Goal: Transaction & Acquisition: Purchase product/service

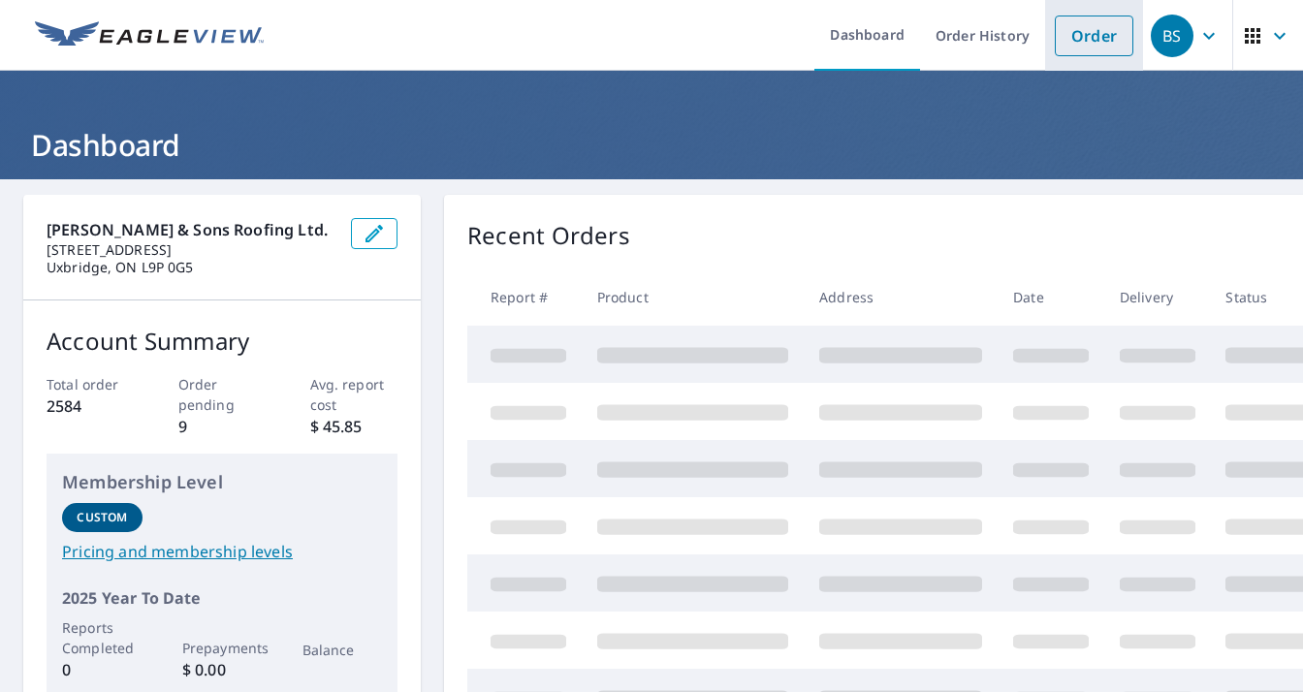
click at [1081, 33] on link "Order" at bounding box center [1094, 36] width 79 height 41
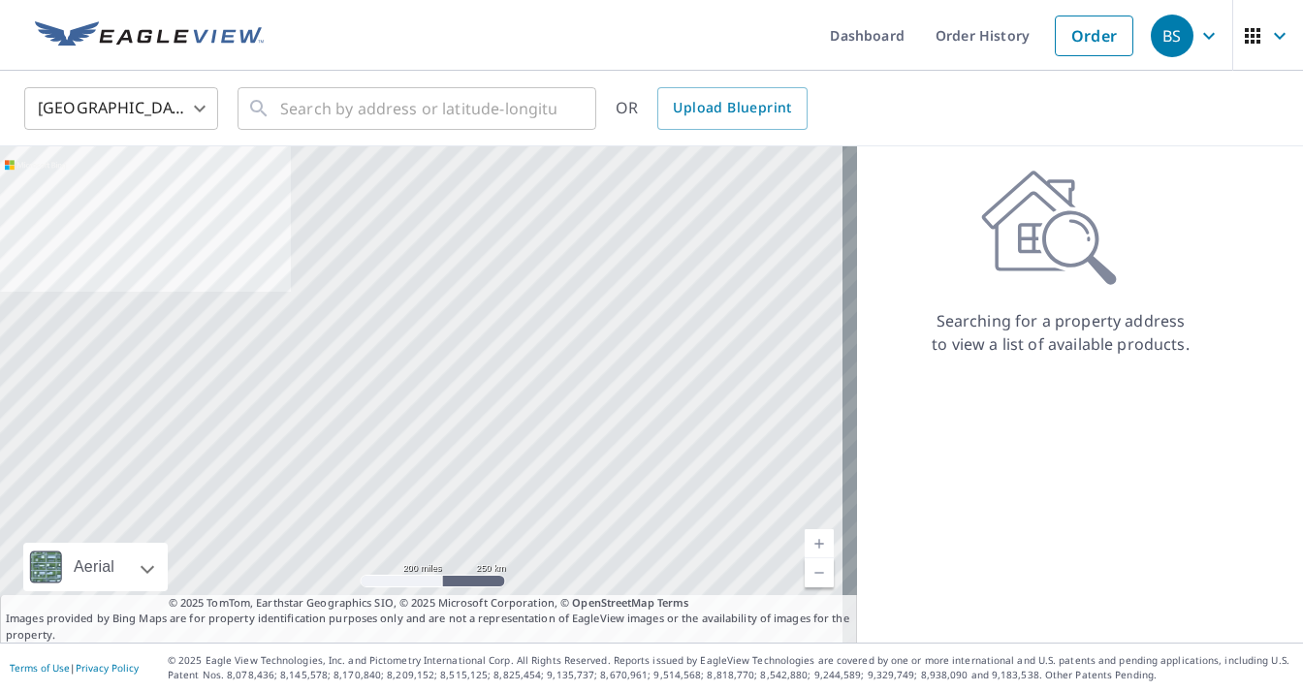
click at [199, 101] on body "BS BS Dashboard Order History Order BS United States US ​ ​ OR Upload Blueprint…" at bounding box center [651, 346] width 1303 height 692
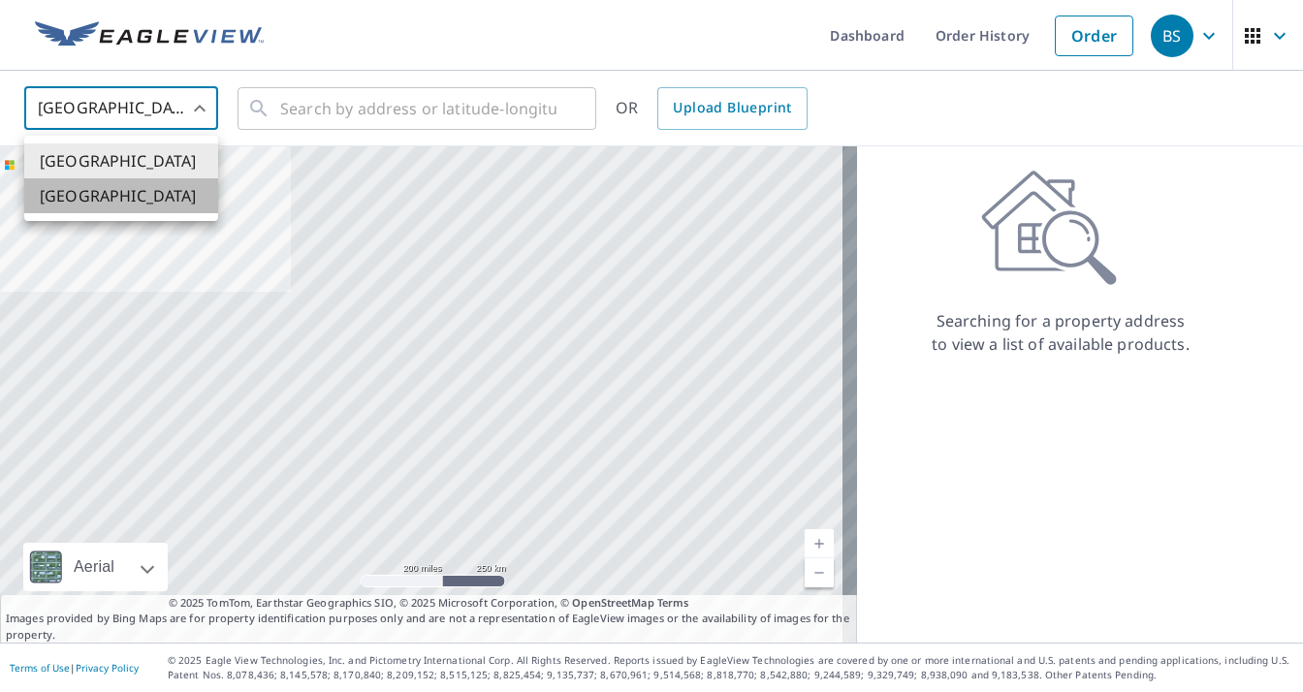
click at [166, 206] on li "[GEOGRAPHIC_DATA]" at bounding box center [121, 195] width 194 height 35
type input "CA"
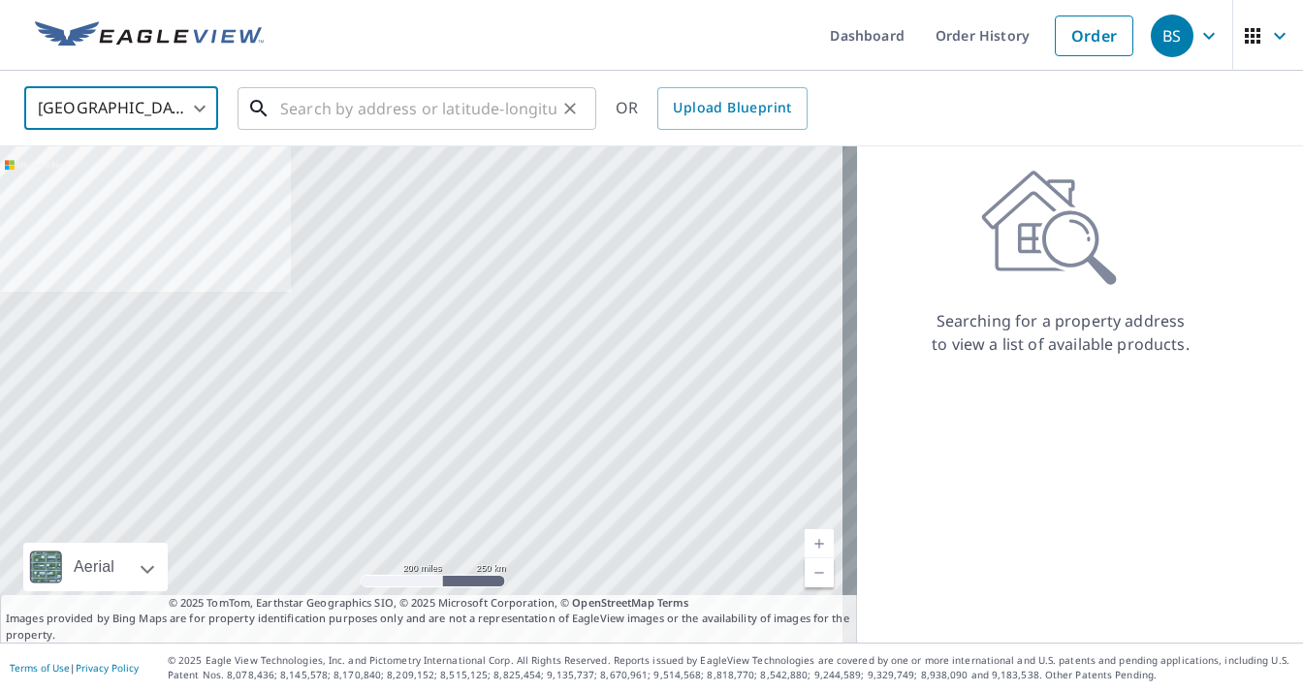
click at [314, 108] on input "text" at bounding box center [418, 108] width 276 height 54
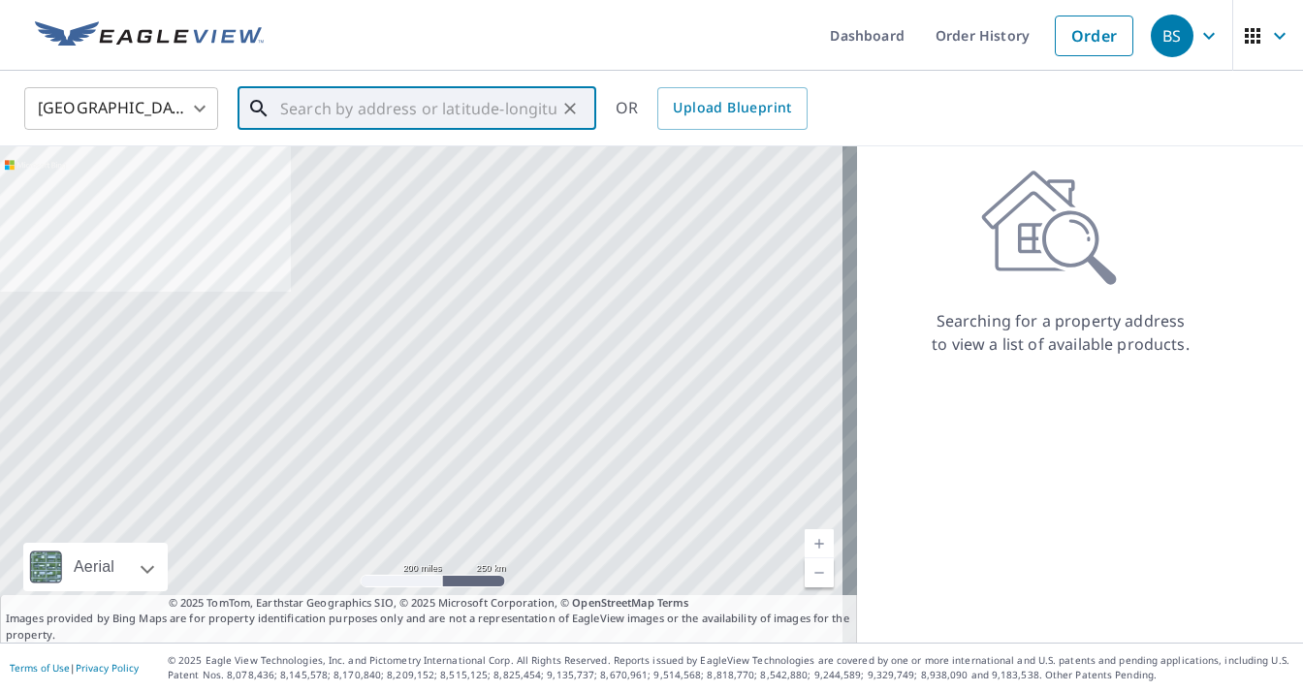
paste input "[STREET_ADDRESS] T.O"
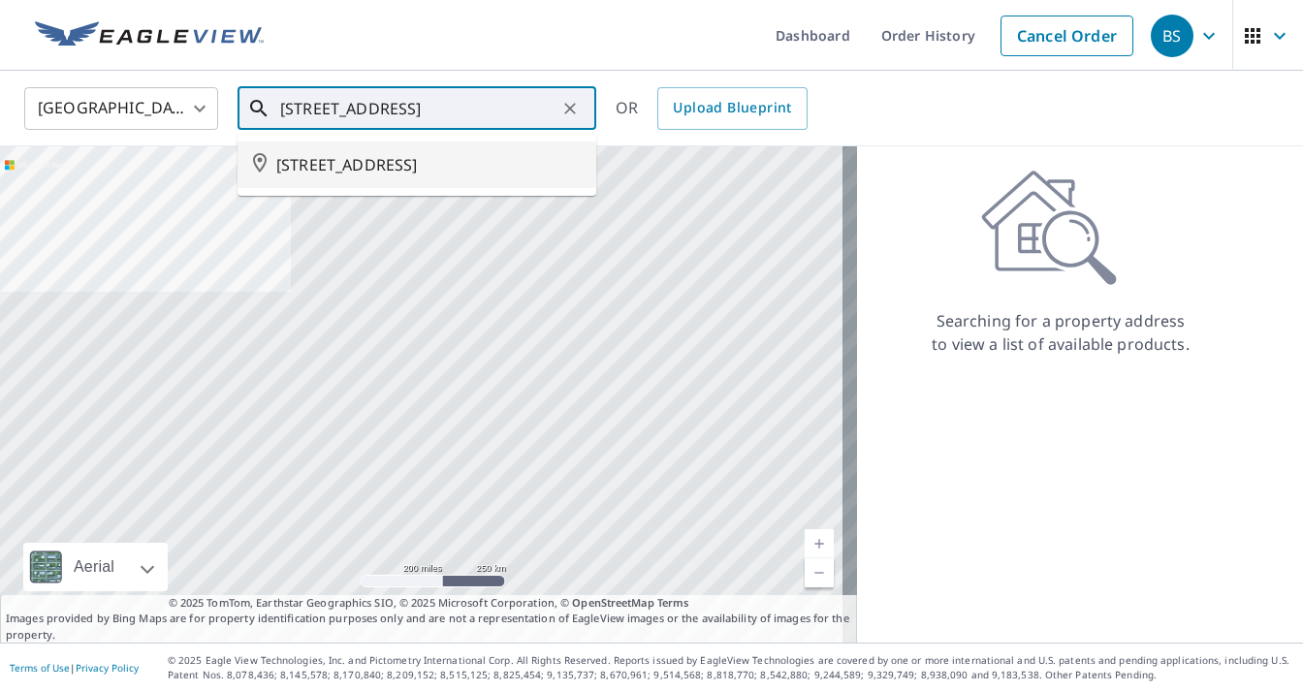
click at [446, 156] on span "[STREET_ADDRESS]" at bounding box center [428, 164] width 304 height 23
type input "[STREET_ADDRESS]"
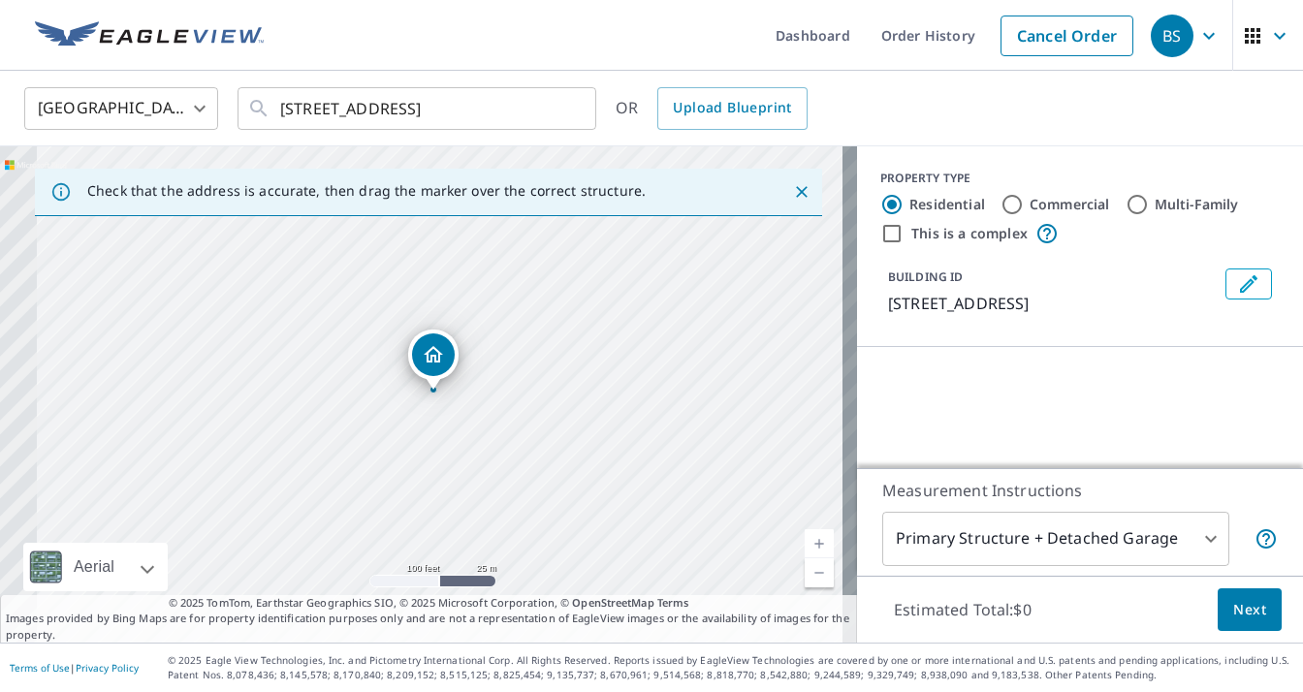
drag, startPoint x: 413, startPoint y: 399, endPoint x: 590, endPoint y: 418, distance: 177.5
click at [590, 418] on div "[STREET_ADDRESS]" at bounding box center [428, 394] width 857 height 496
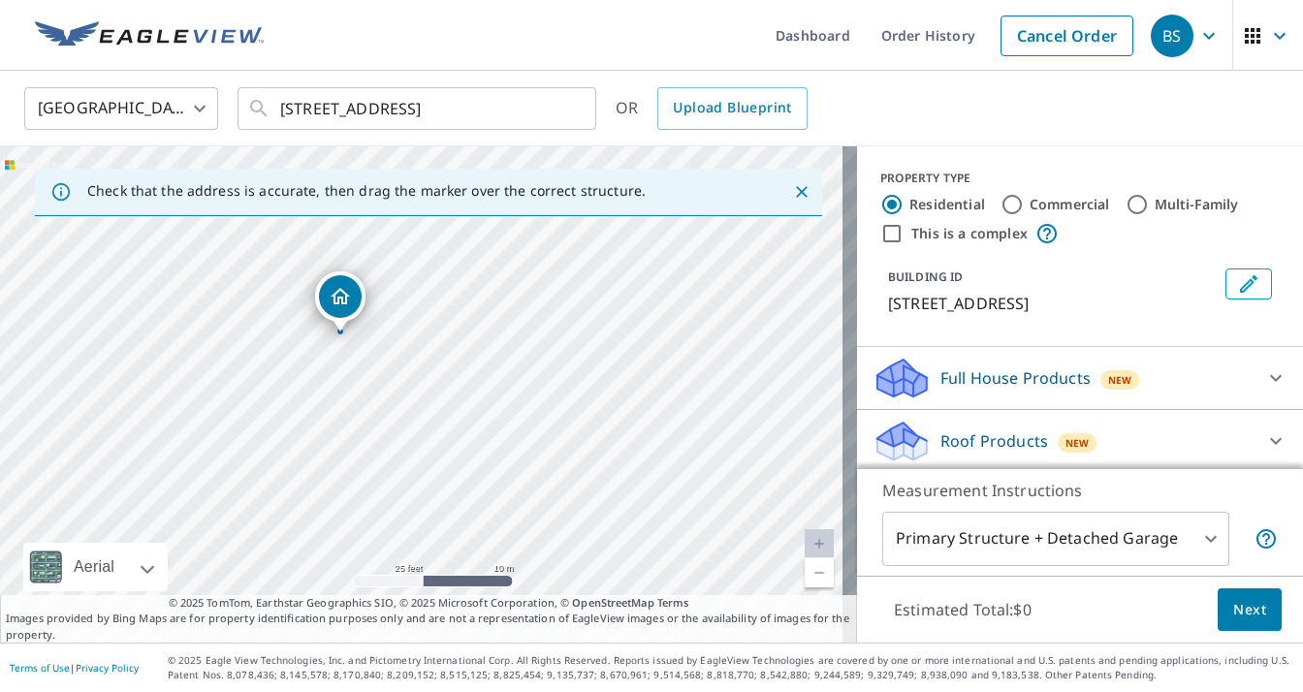
drag, startPoint x: 384, startPoint y: 354, endPoint x: 535, endPoint y: 388, distance: 155.0
click at [535, 388] on div "25 ROSEHEATH AVE TORONTO ON M4C3P3" at bounding box center [428, 394] width 857 height 496
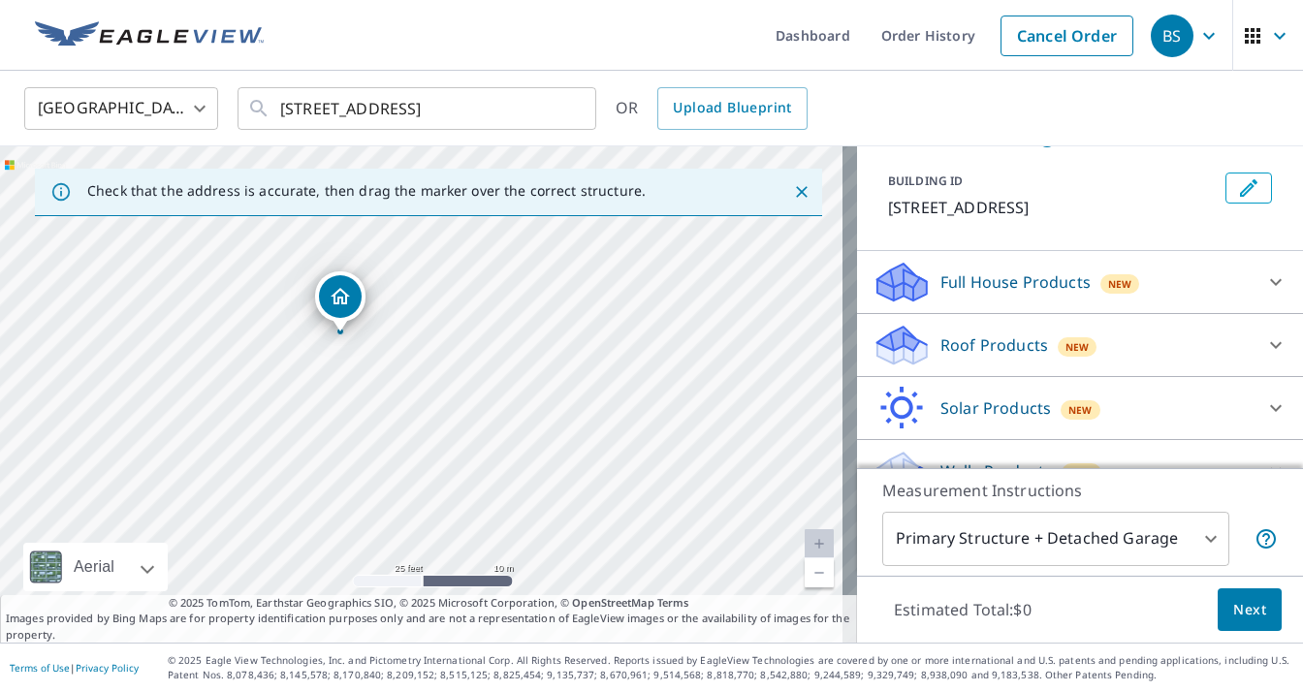
scroll to position [97, 0]
click at [1264, 356] on icon at bounding box center [1275, 344] width 23 height 23
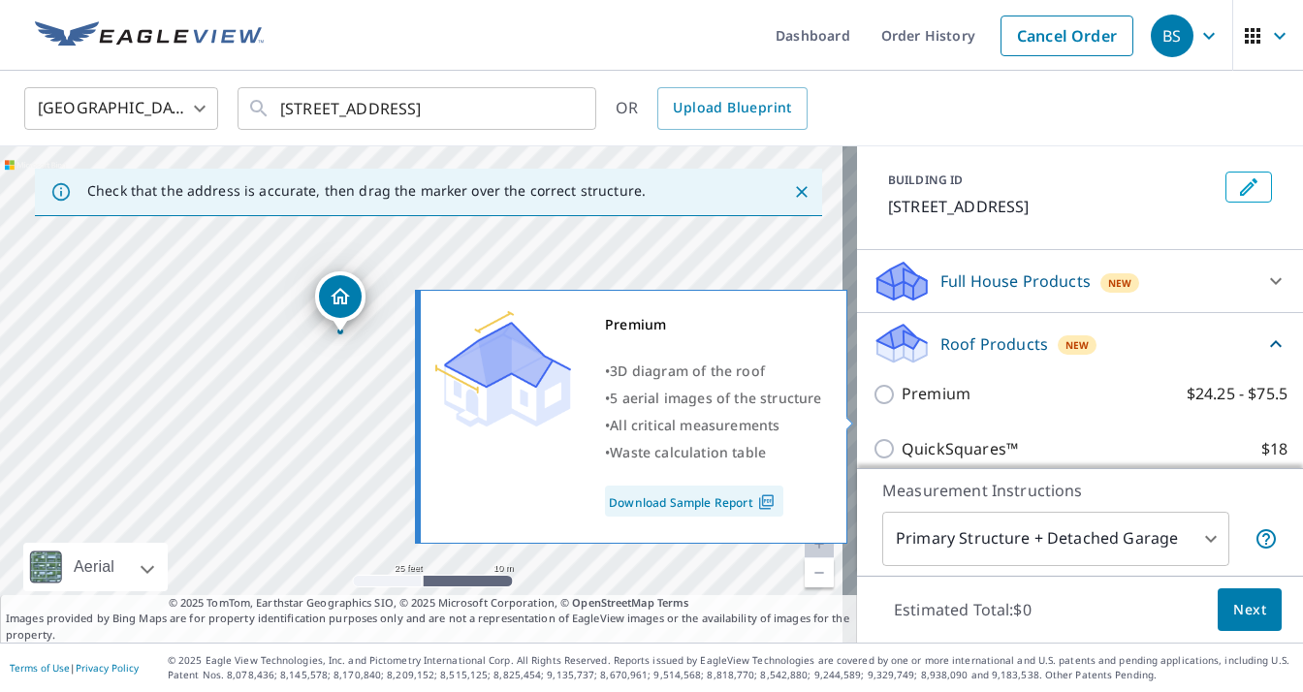
click at [919, 406] on p "Premium" at bounding box center [936, 394] width 69 height 24
click at [902, 406] on input "Premium $24.25 - $75.5" at bounding box center [887, 394] width 29 height 23
checkbox input "true"
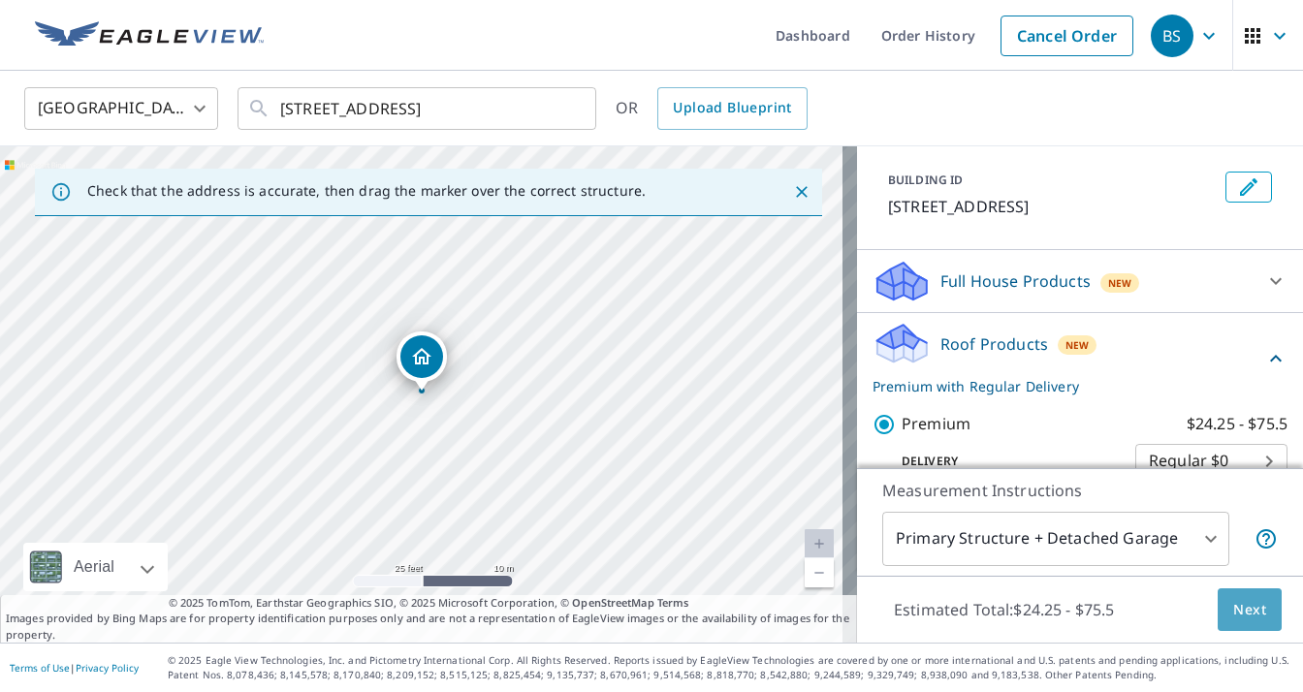
click at [1247, 614] on span "Next" at bounding box center [1249, 610] width 33 height 24
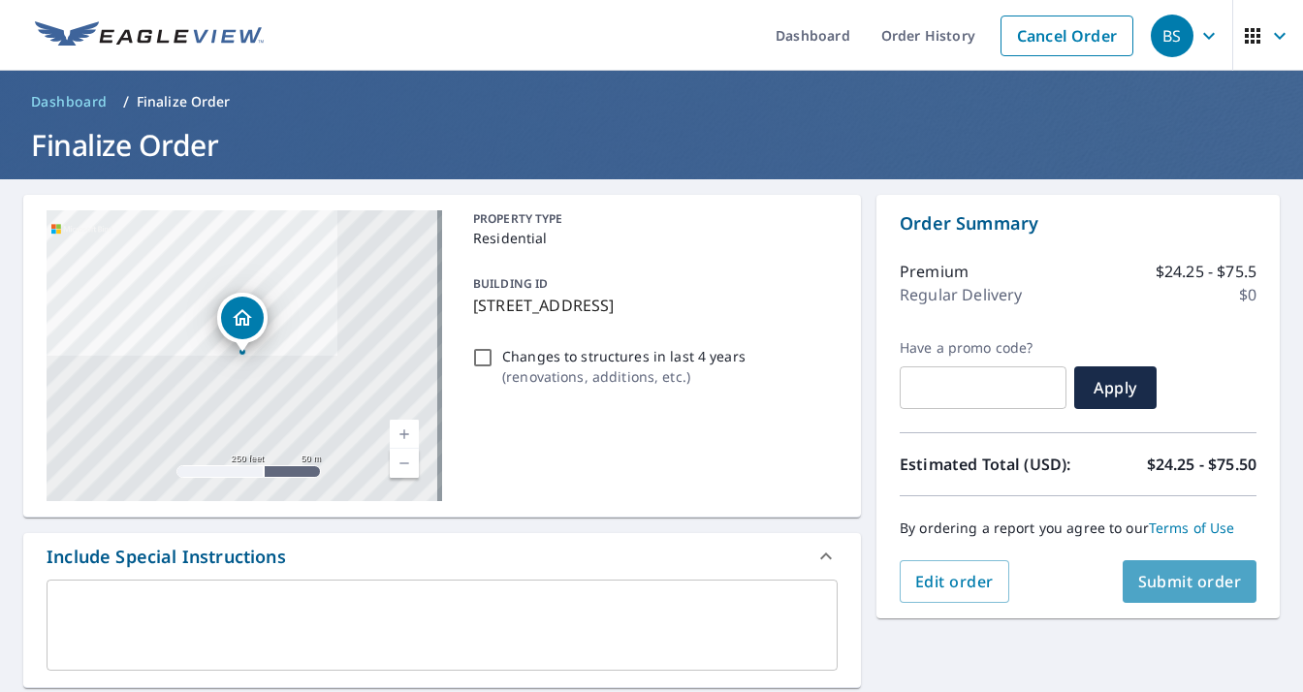
click at [1164, 588] on span "Submit order" at bounding box center [1190, 581] width 104 height 21
checkbox input "true"
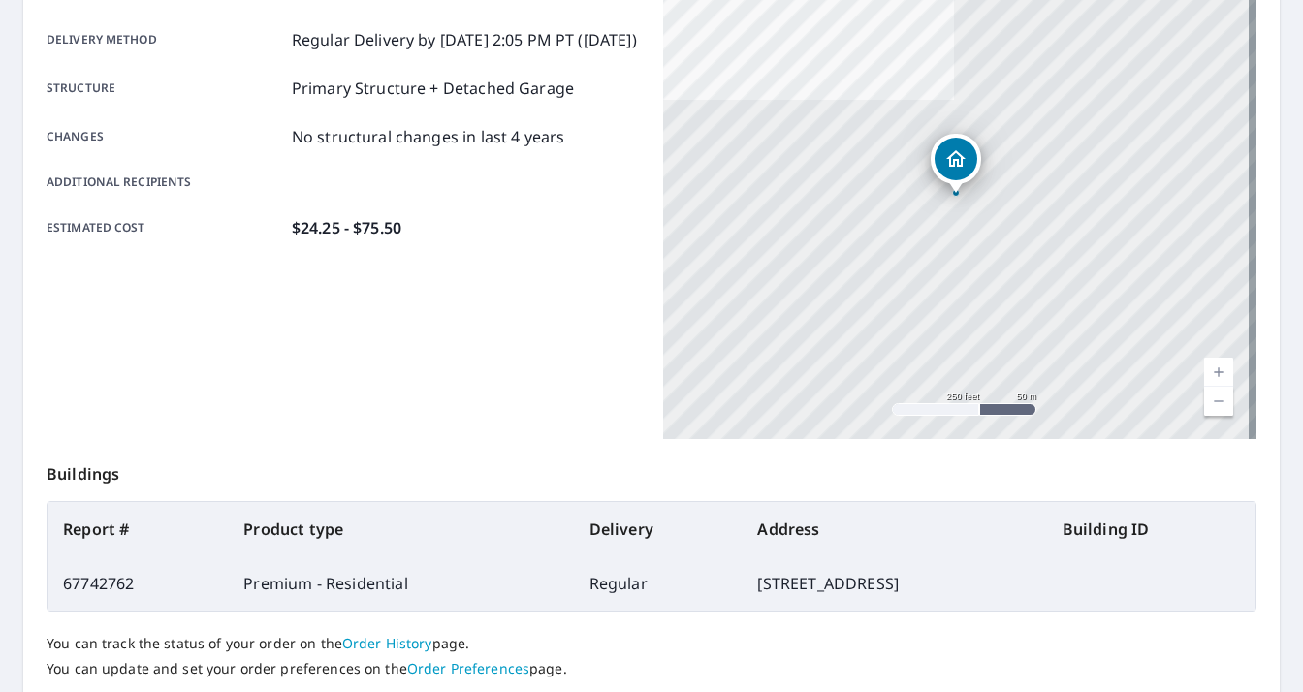
scroll to position [448, 0]
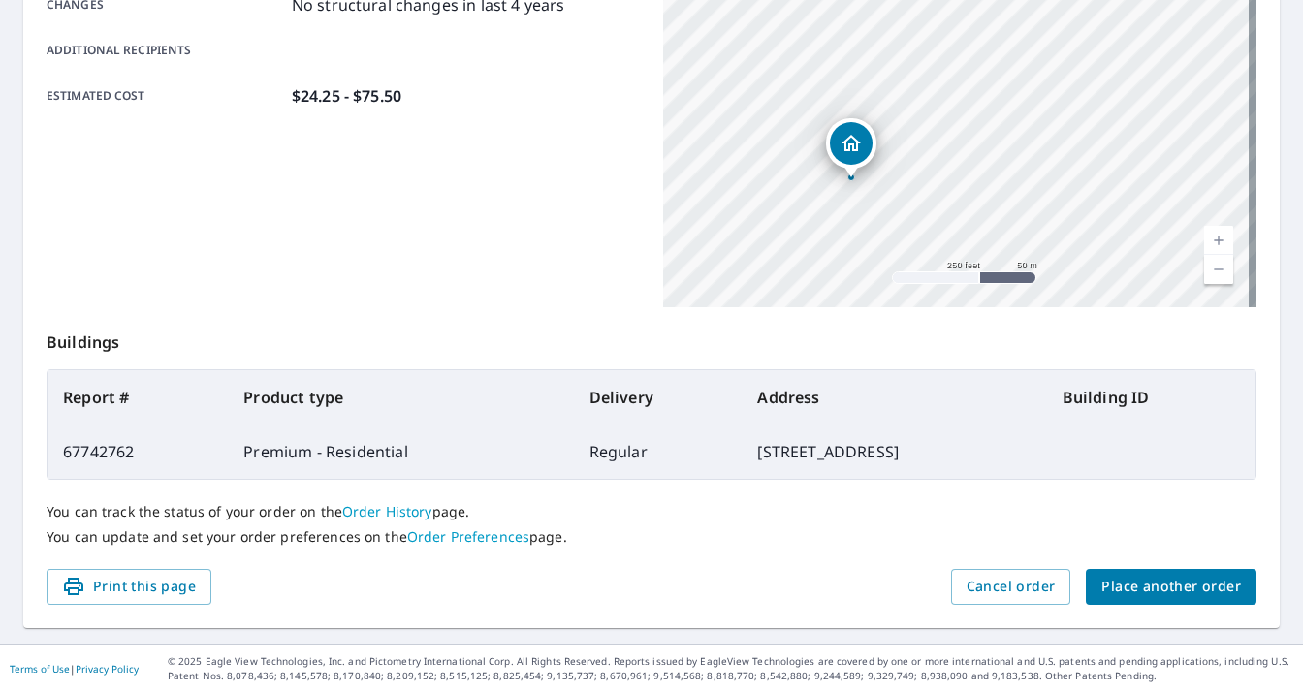
drag, startPoint x: 1016, startPoint y: 121, endPoint x: 911, endPoint y: 238, distance: 156.5
click at [911, 238] on div "25 ROSEHEATH AVE TORONTO ON M4C3P3" at bounding box center [959, 65] width 593 height 485
click at [148, 583] on span "Print this page" at bounding box center [129, 587] width 134 height 24
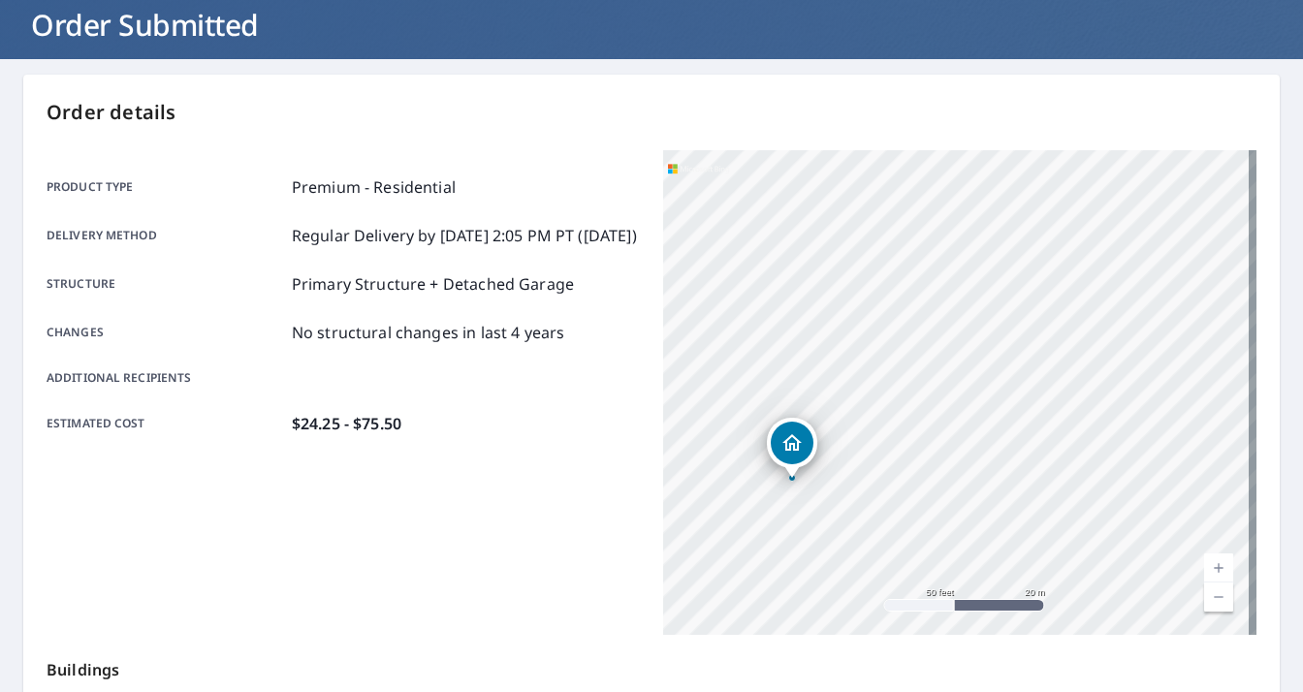
scroll to position [0, 0]
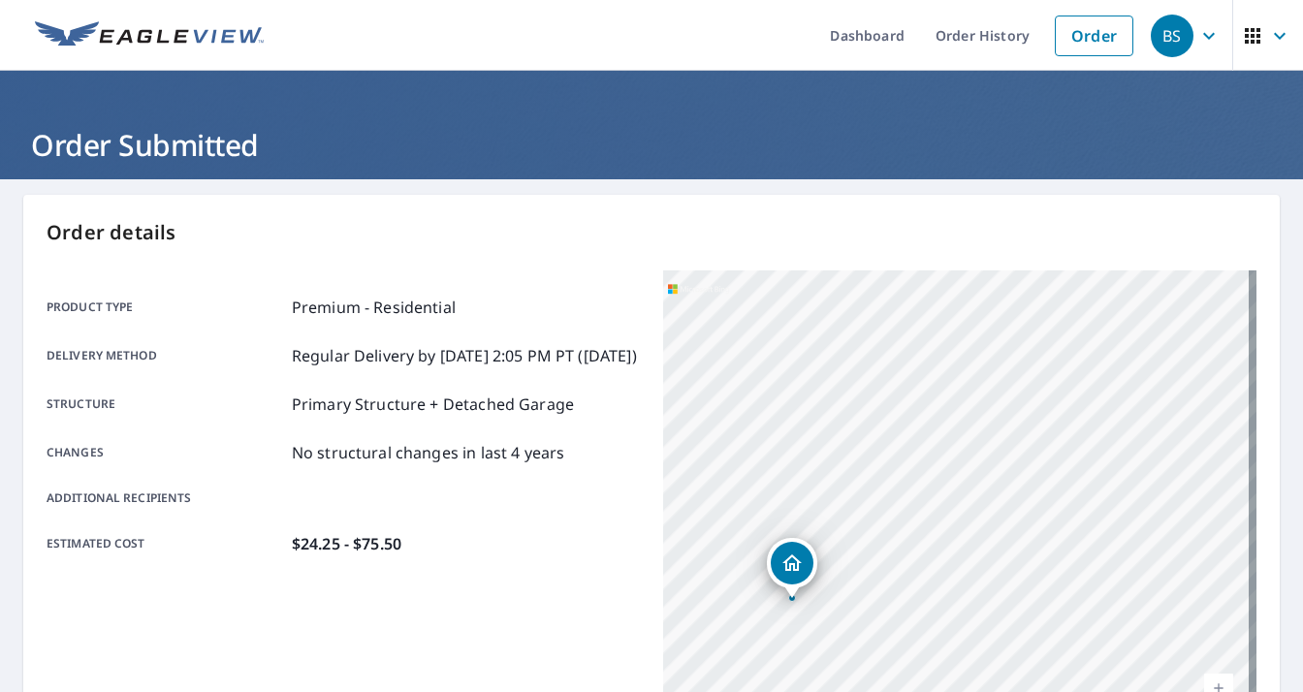
click at [1197, 32] on icon "button" at bounding box center [1208, 35] width 23 height 23
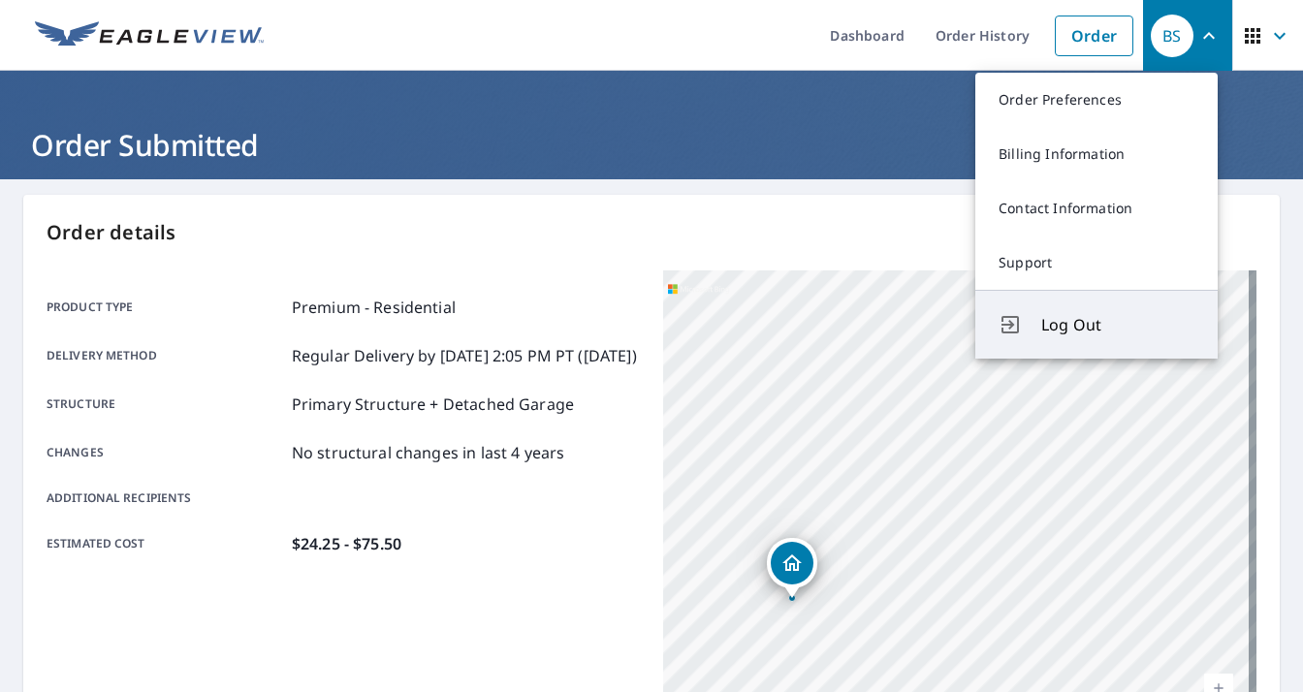
click at [1125, 333] on span "Log Out" at bounding box center [1117, 324] width 153 height 23
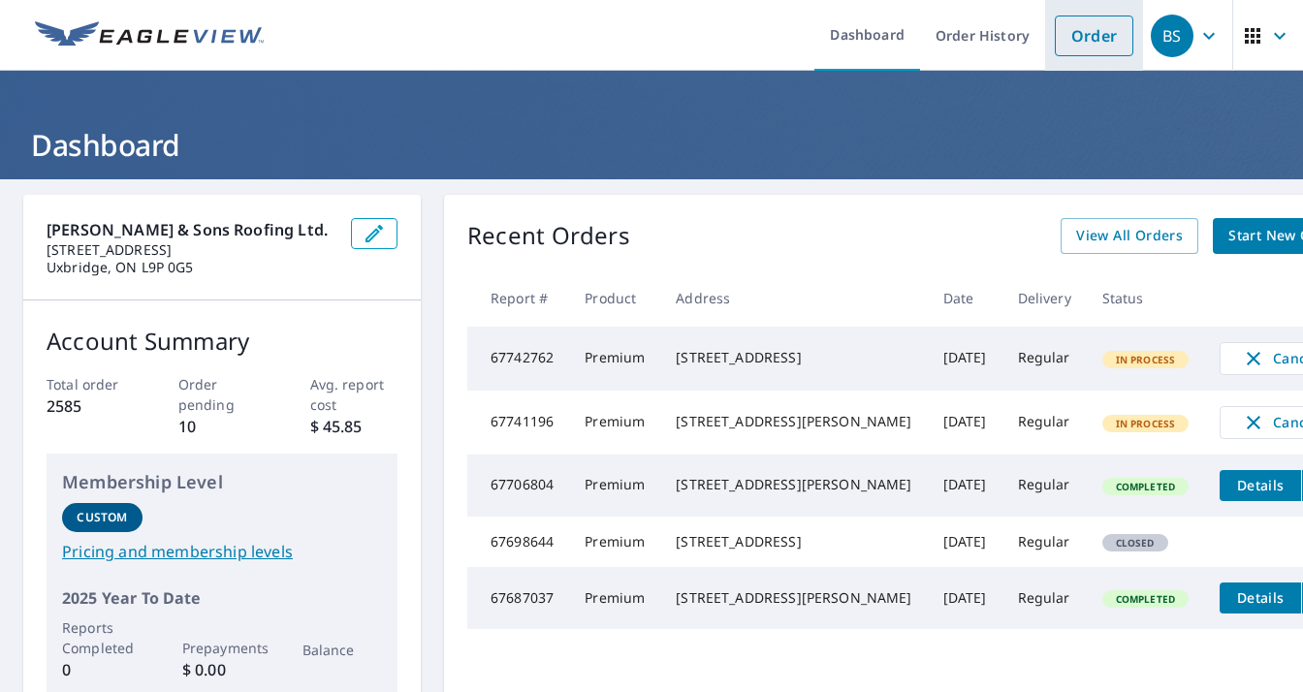
click at [1098, 35] on link "Order" at bounding box center [1094, 36] width 79 height 41
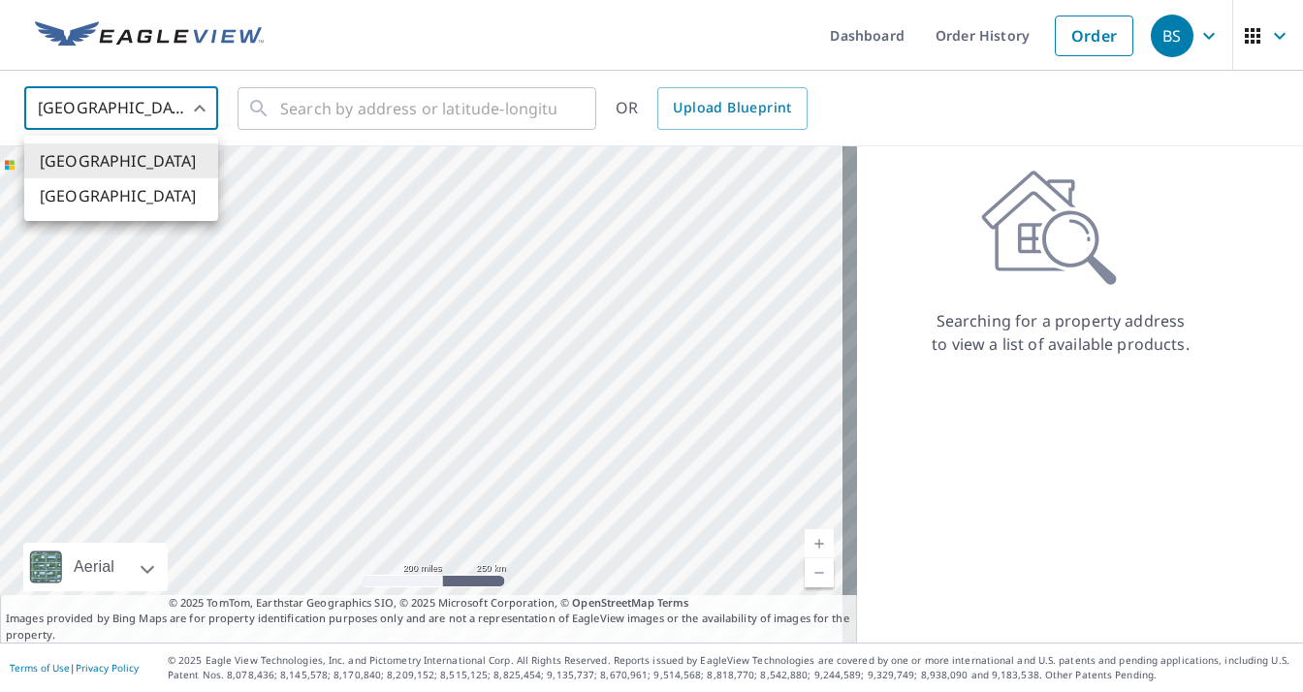
click at [200, 121] on body "BS BS Dashboard Order History Order BS United States US ​ ​ OR Upload Blueprint…" at bounding box center [651, 346] width 1303 height 692
click at [188, 210] on li "[GEOGRAPHIC_DATA]" at bounding box center [121, 195] width 194 height 35
type input "CA"
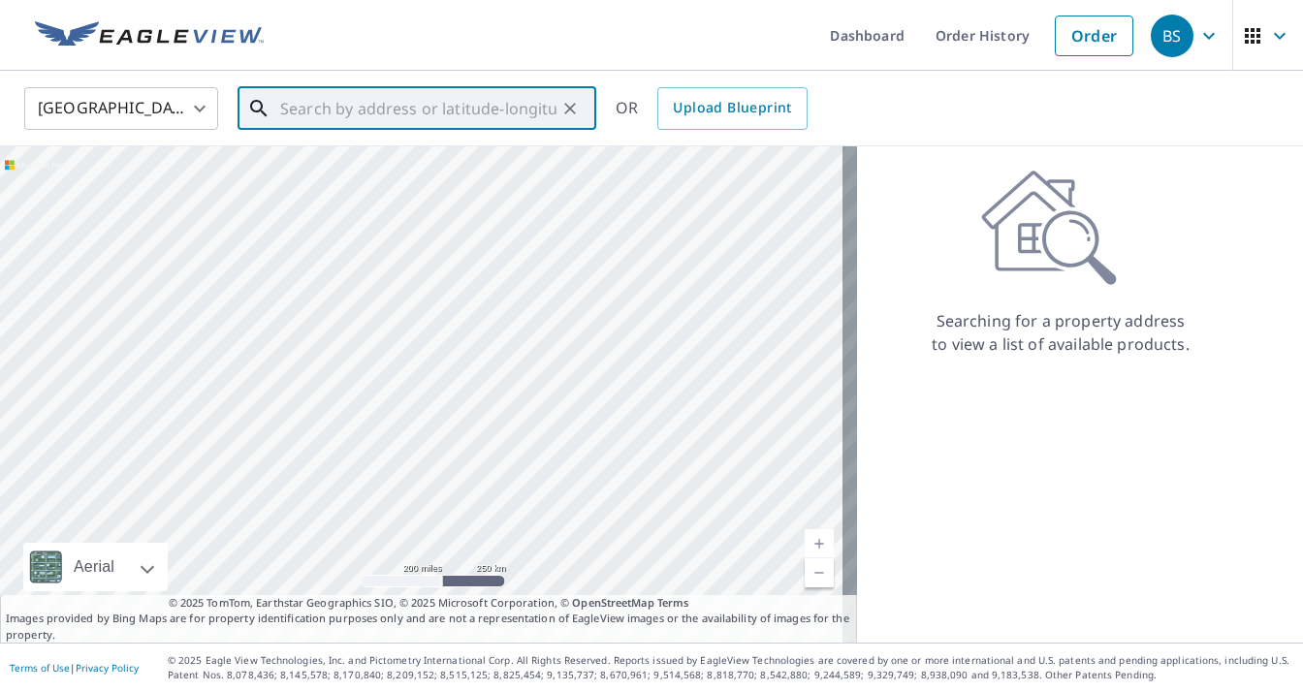
click at [388, 103] on input "text" at bounding box center [418, 108] width 276 height 54
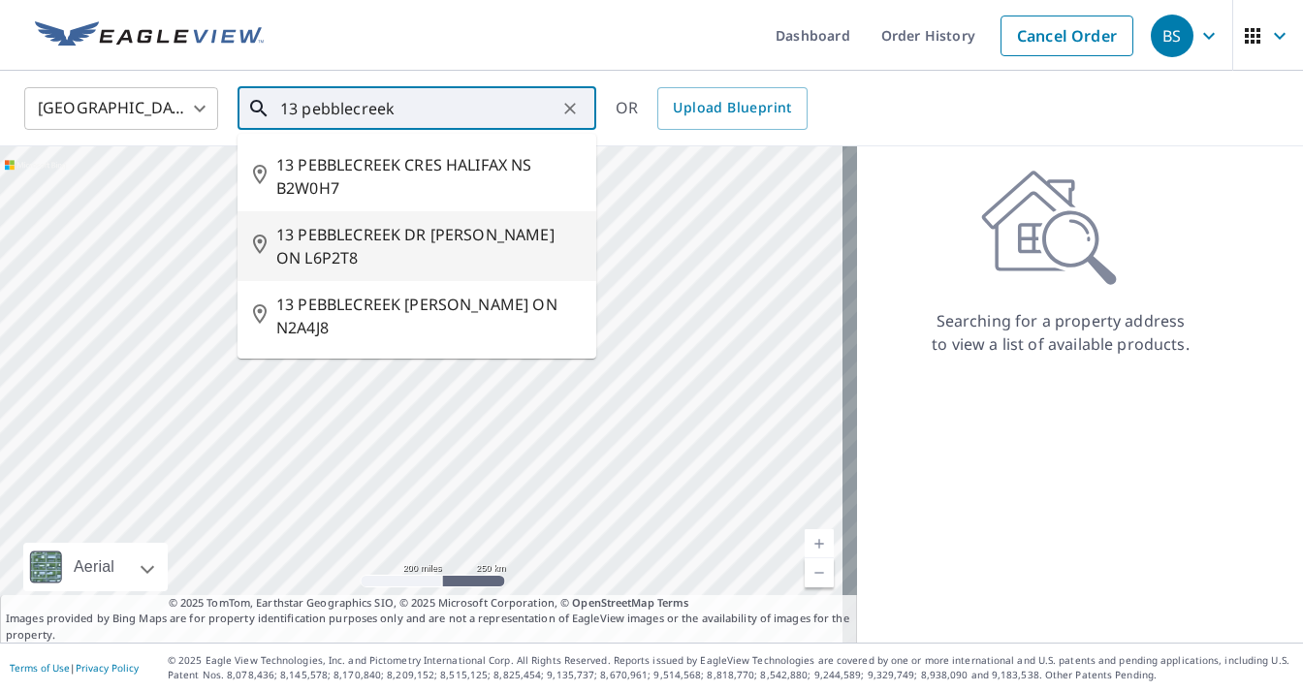
click at [432, 244] on span "13 PEBBLECREEK DR [PERSON_NAME] ON L6P2T8" at bounding box center [428, 246] width 304 height 47
type input "13 PEBBLECREEK DR [PERSON_NAME] ON L6P2T8"
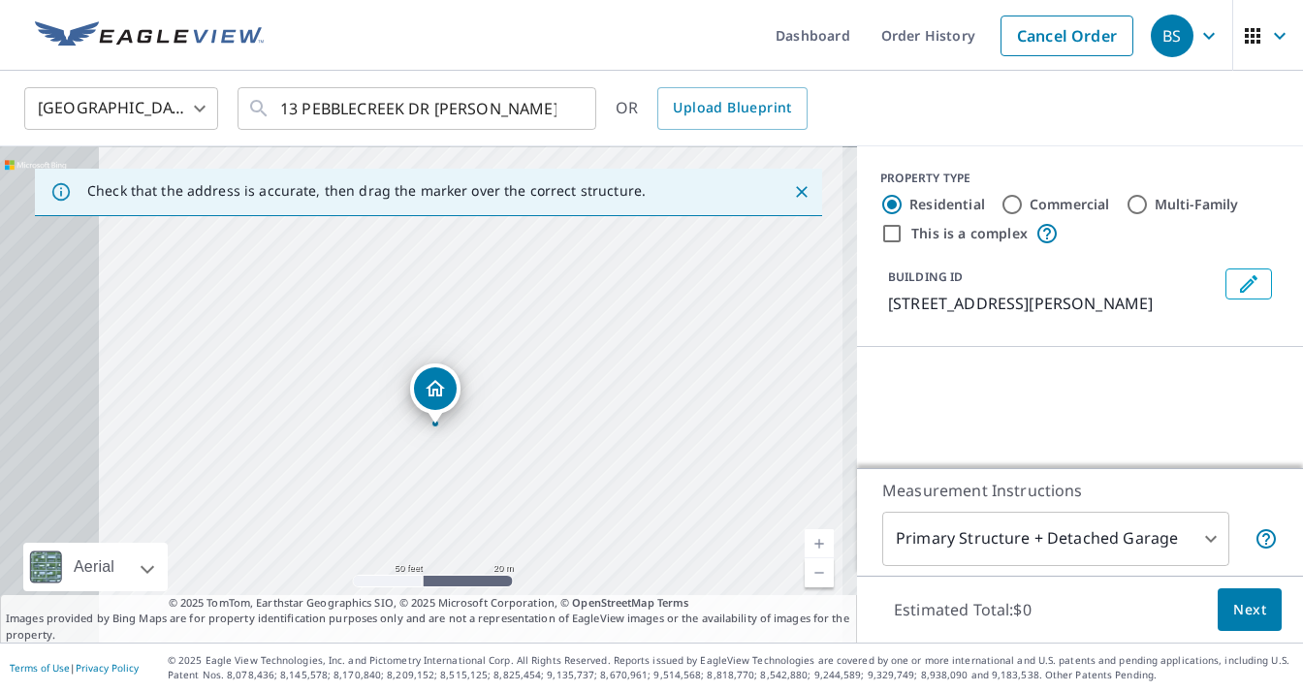
drag, startPoint x: 450, startPoint y: 384, endPoint x: 582, endPoint y: 373, distance: 132.3
click at [582, 373] on div "13 PEBBLECREEK DR [PERSON_NAME] ON L6P2T8" at bounding box center [428, 394] width 857 height 496
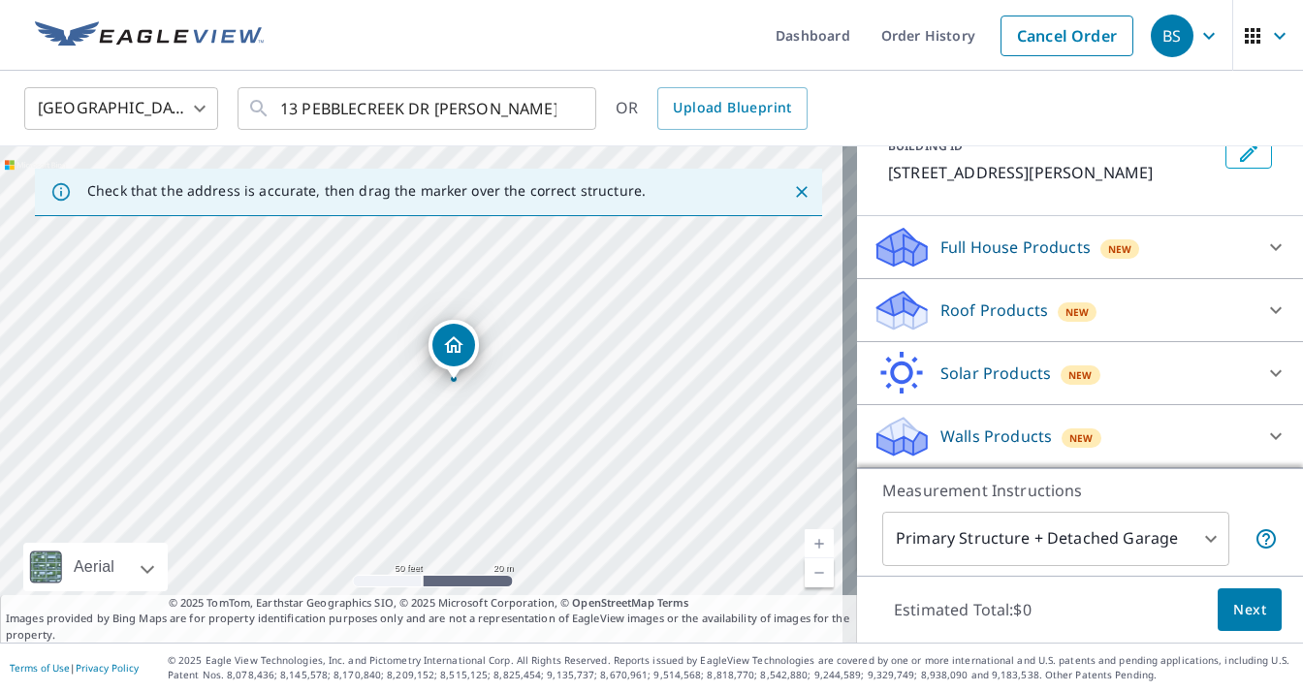
click at [1264, 313] on icon at bounding box center [1275, 310] width 23 height 23
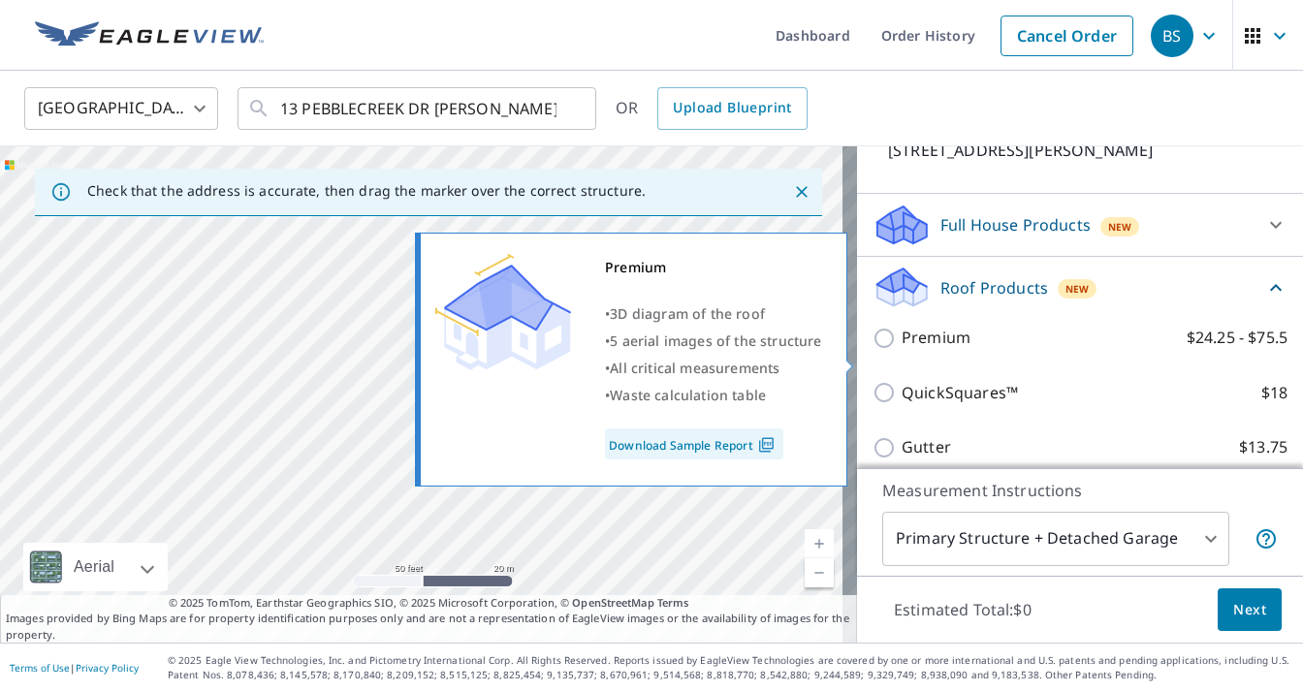
click at [923, 350] on p "Premium" at bounding box center [936, 338] width 69 height 24
click at [902, 350] on input "Premium $24.25 - $75.5" at bounding box center [887, 338] width 29 height 23
checkbox input "true"
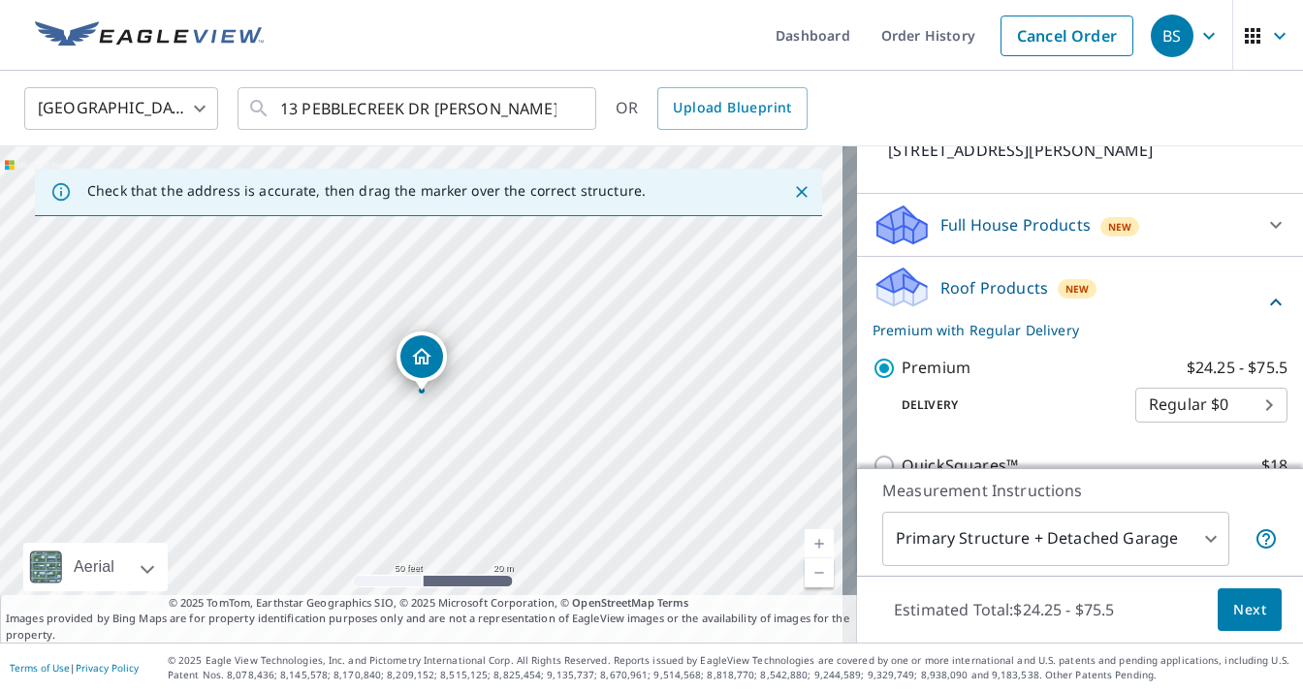
click at [1234, 615] on span "Next" at bounding box center [1249, 610] width 33 height 24
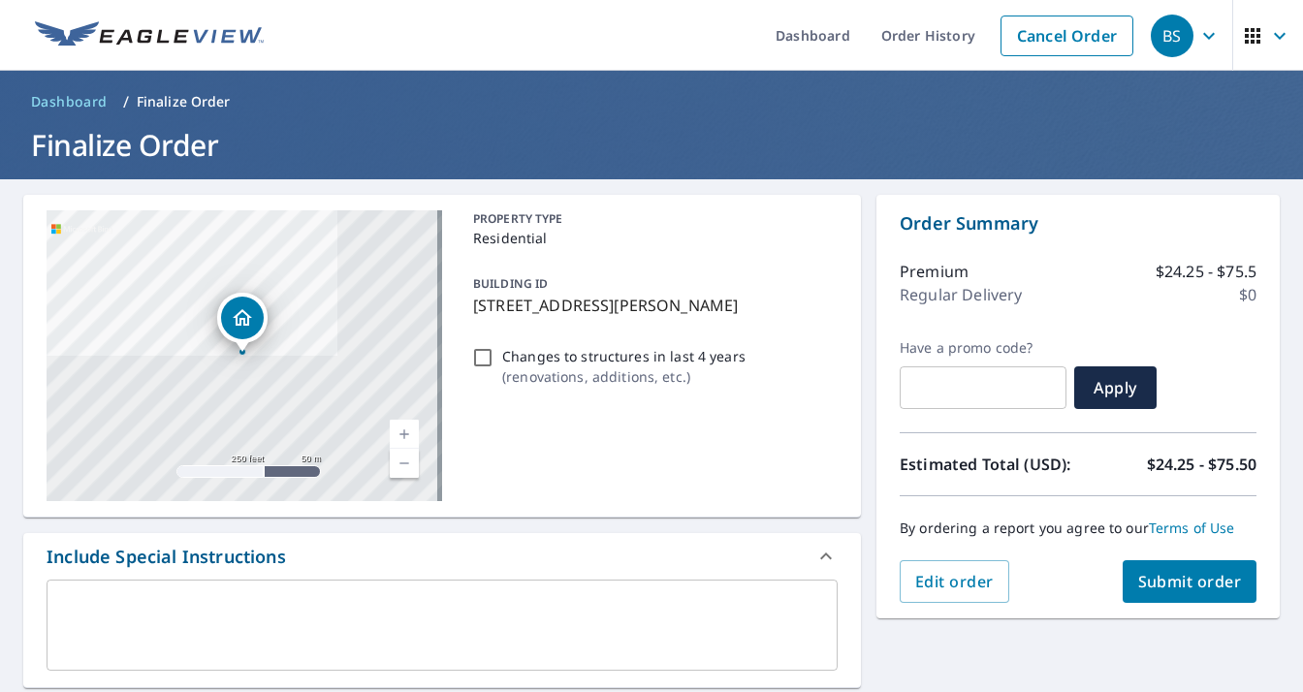
click at [1203, 575] on span "Submit order" at bounding box center [1190, 581] width 104 height 21
checkbox input "true"
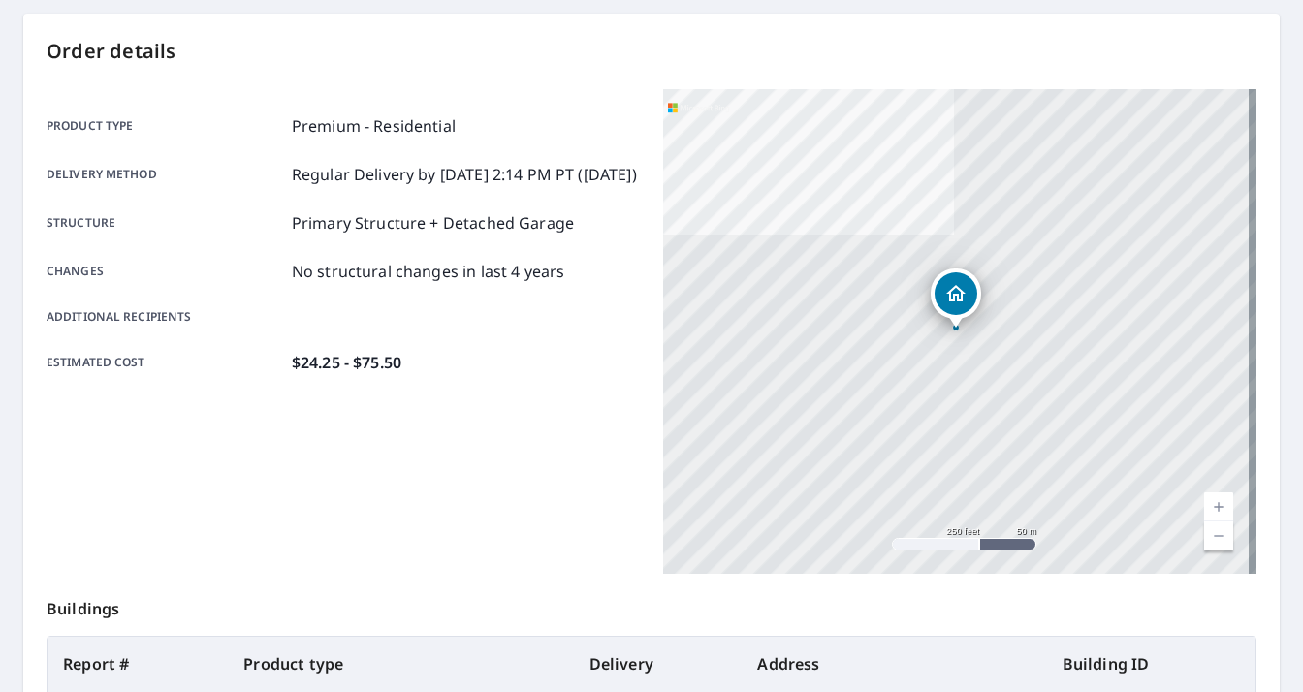
scroll to position [388, 0]
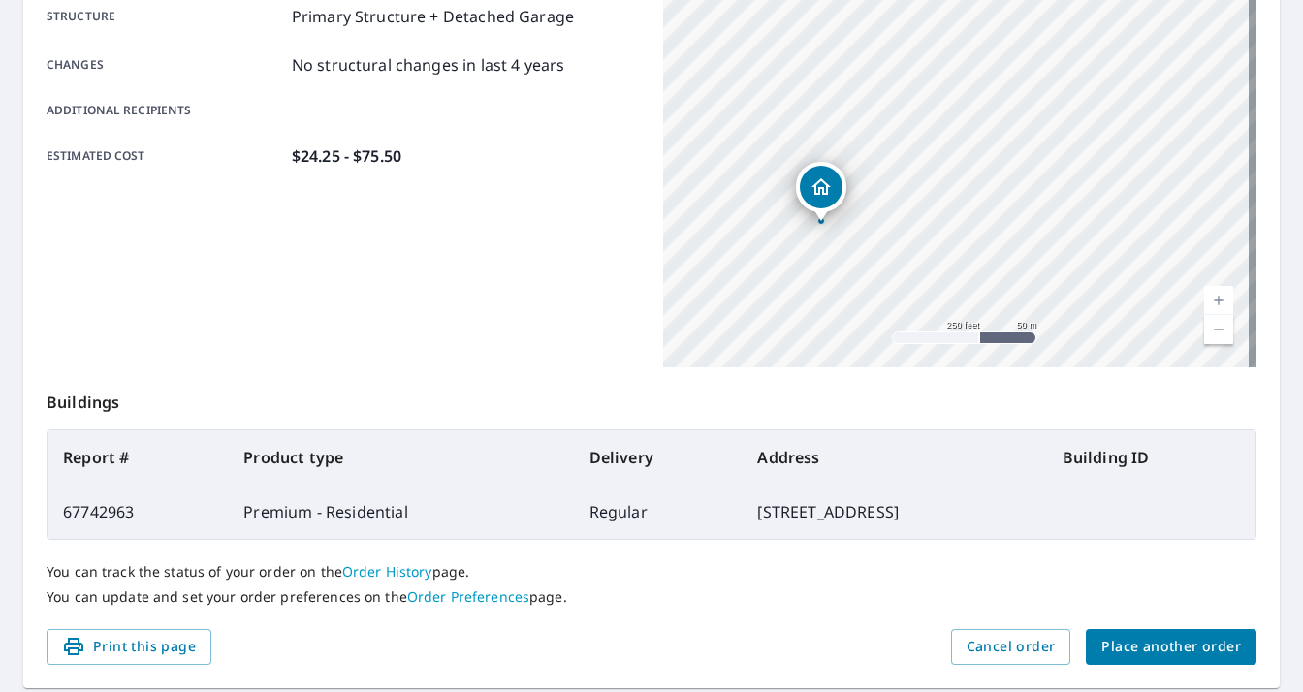
drag, startPoint x: 1030, startPoint y: 188, endPoint x: 894, endPoint y: 288, distance: 168.5
click at [894, 288] on div "13 PEBBLECREEK DR [PERSON_NAME] ON L6P2T8" at bounding box center [959, 125] width 593 height 485
drag, startPoint x: 883, startPoint y: 249, endPoint x: 939, endPoint y: 311, distance: 83.1
click at [939, 311] on div "13 PEBBLECREEK DR [PERSON_NAME] ON L6P2T8" at bounding box center [959, 125] width 593 height 485
click at [132, 660] on button "Print this page" at bounding box center [129, 647] width 165 height 36
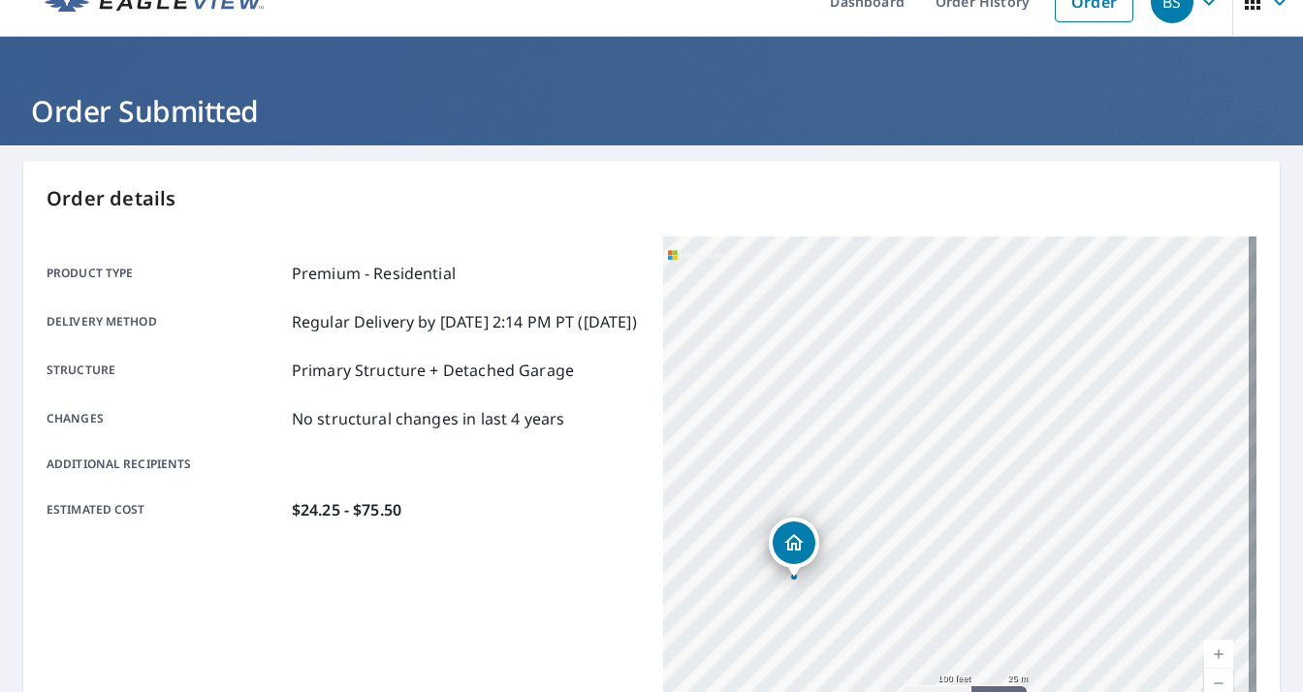
scroll to position [0, 0]
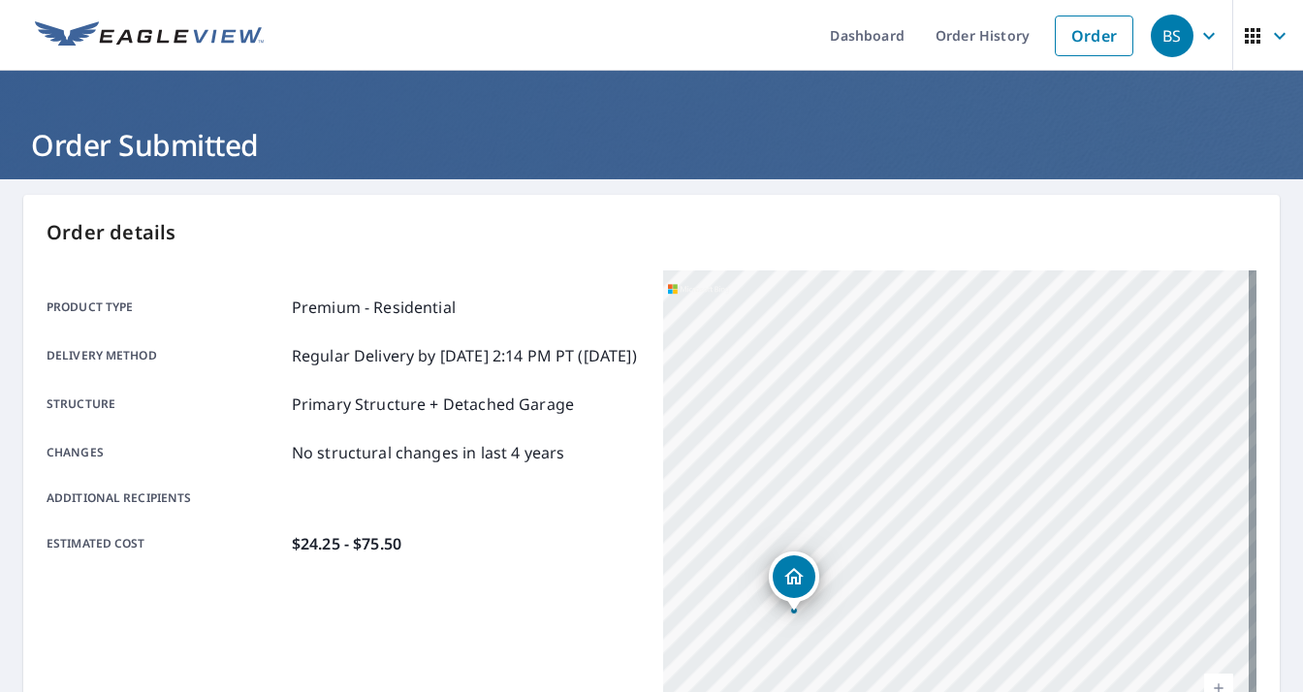
click at [1197, 27] on icon "button" at bounding box center [1208, 35] width 23 height 23
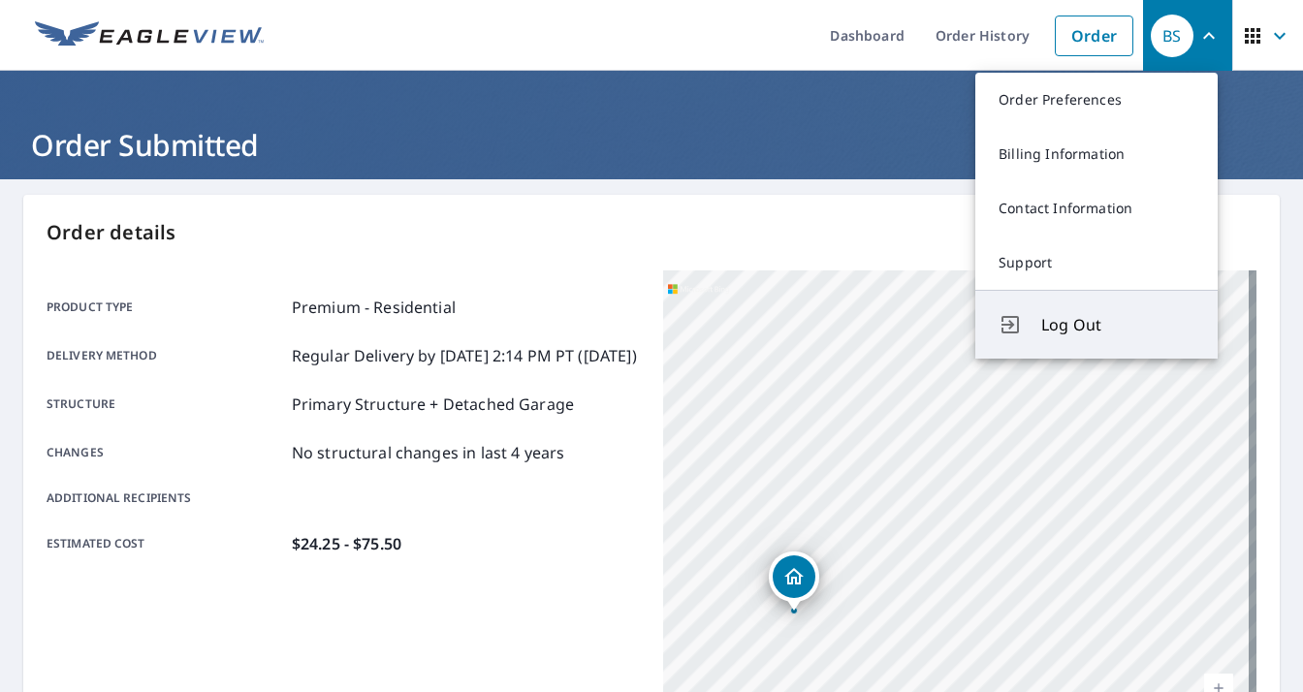
click at [1086, 314] on span "Log Out" at bounding box center [1117, 324] width 153 height 23
